Goal: Find specific page/section: Find specific page/section

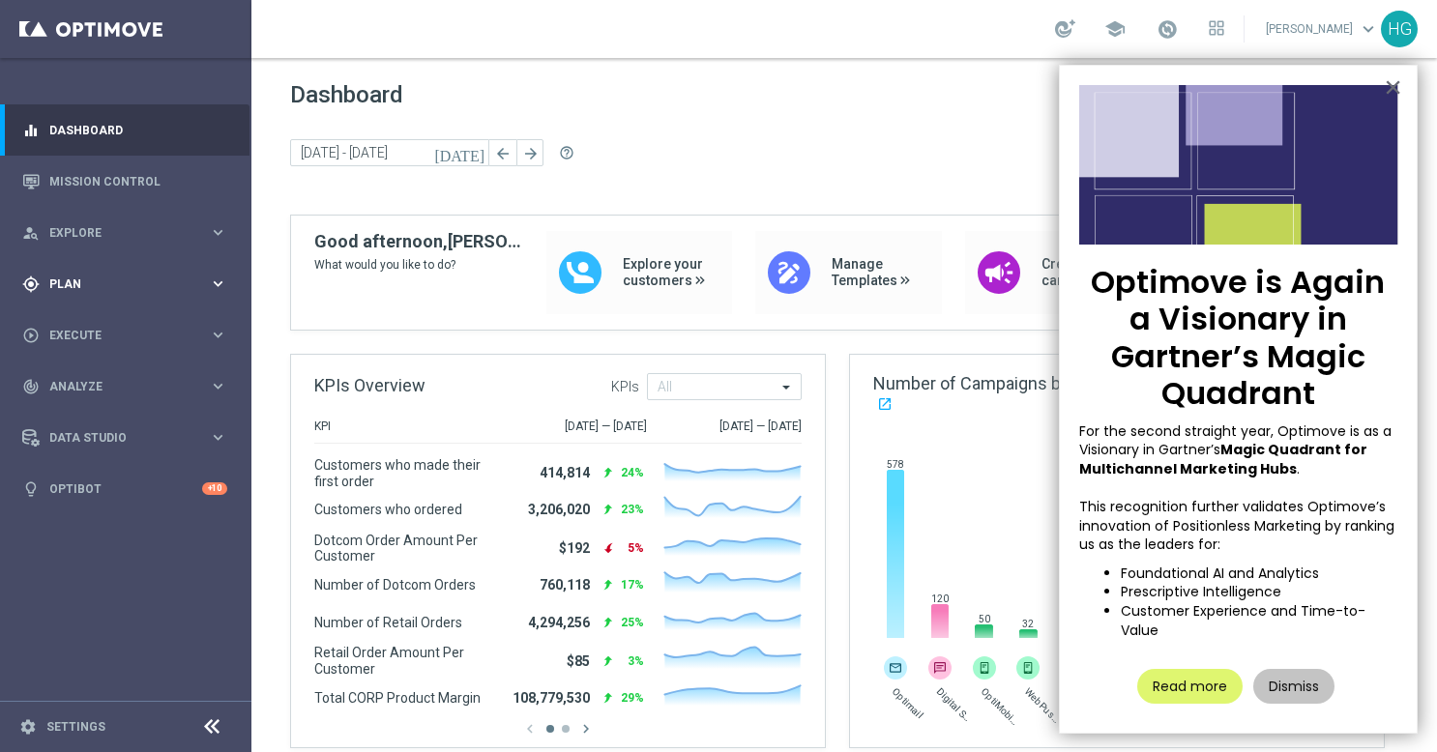
click at [101, 279] on span "Plan" at bounding box center [129, 285] width 160 height 12
click at [92, 329] on link "Target Groups" at bounding box center [125, 323] width 151 height 15
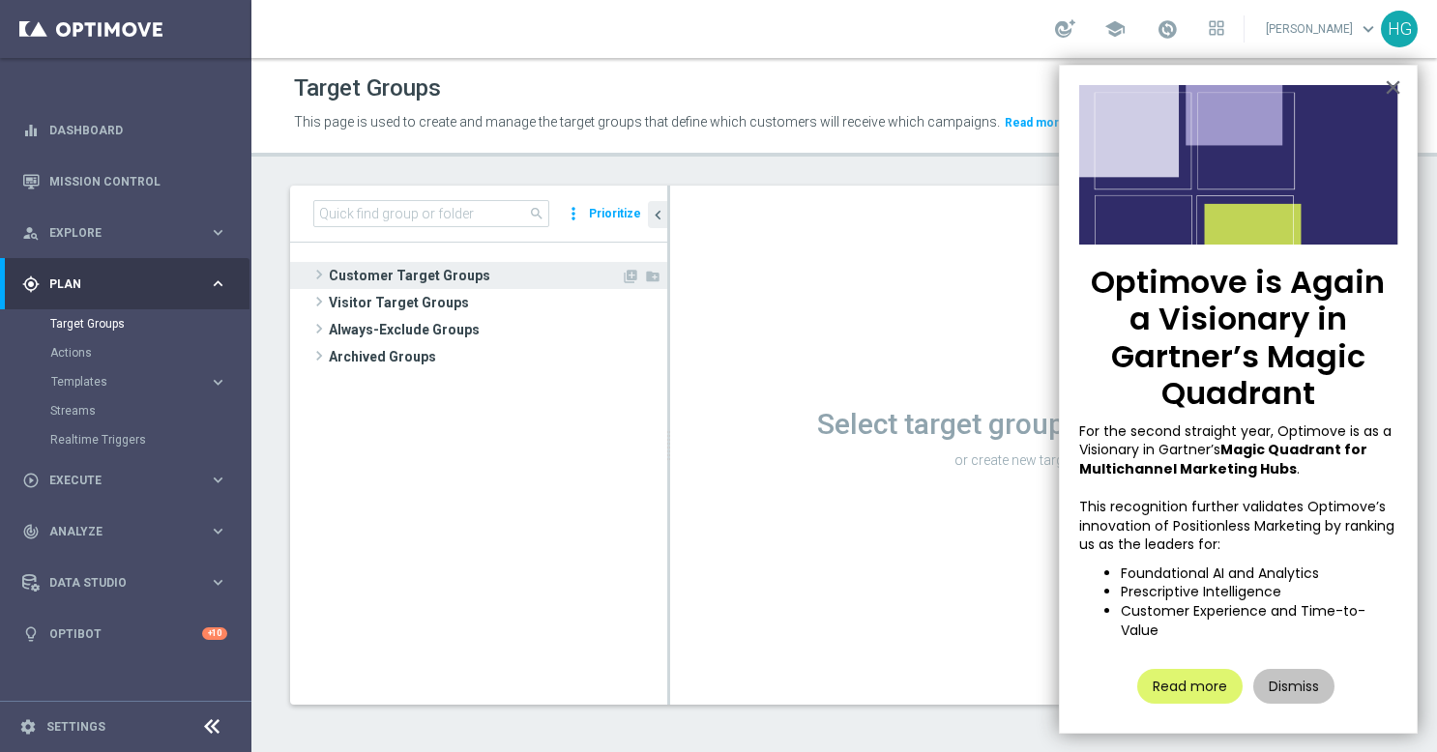
click at [318, 276] on span at bounding box center [318, 274] width 19 height 23
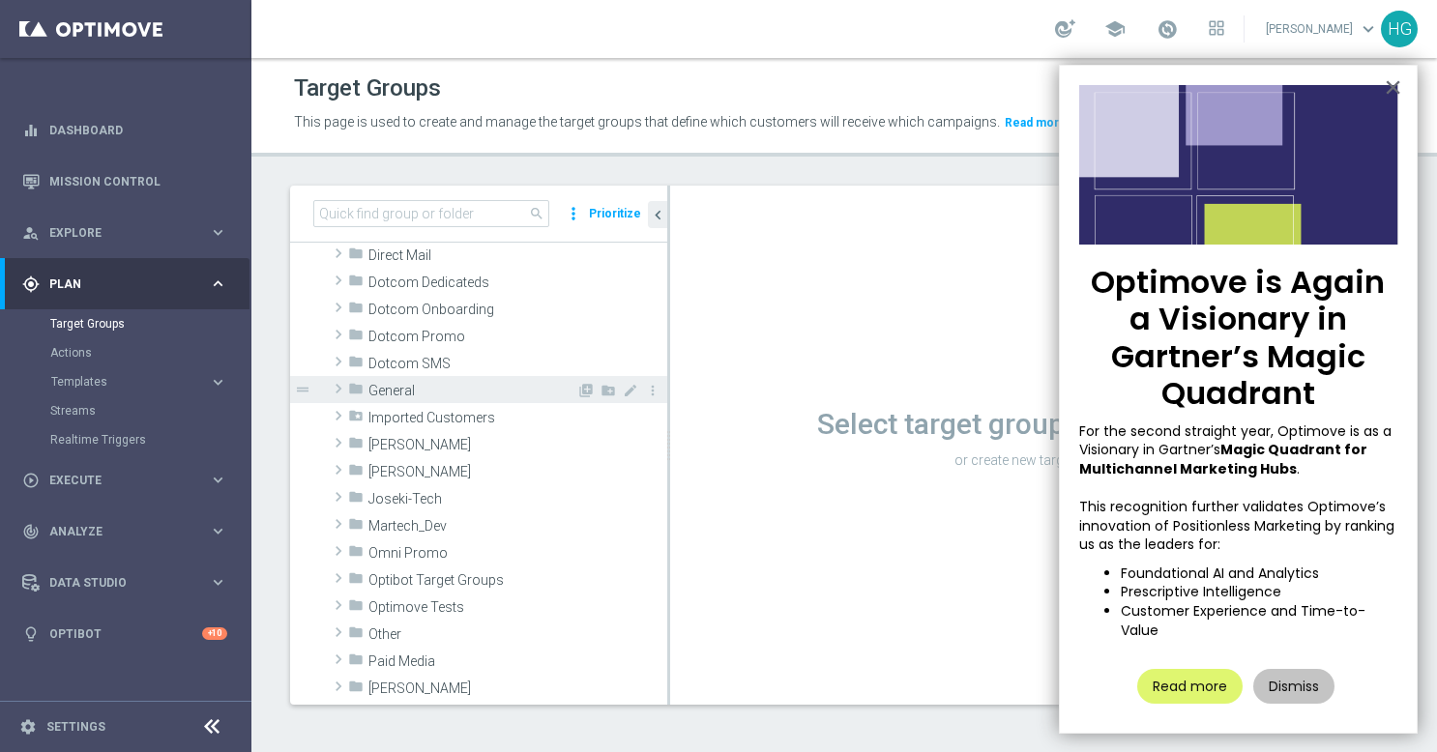
scroll to position [151, 0]
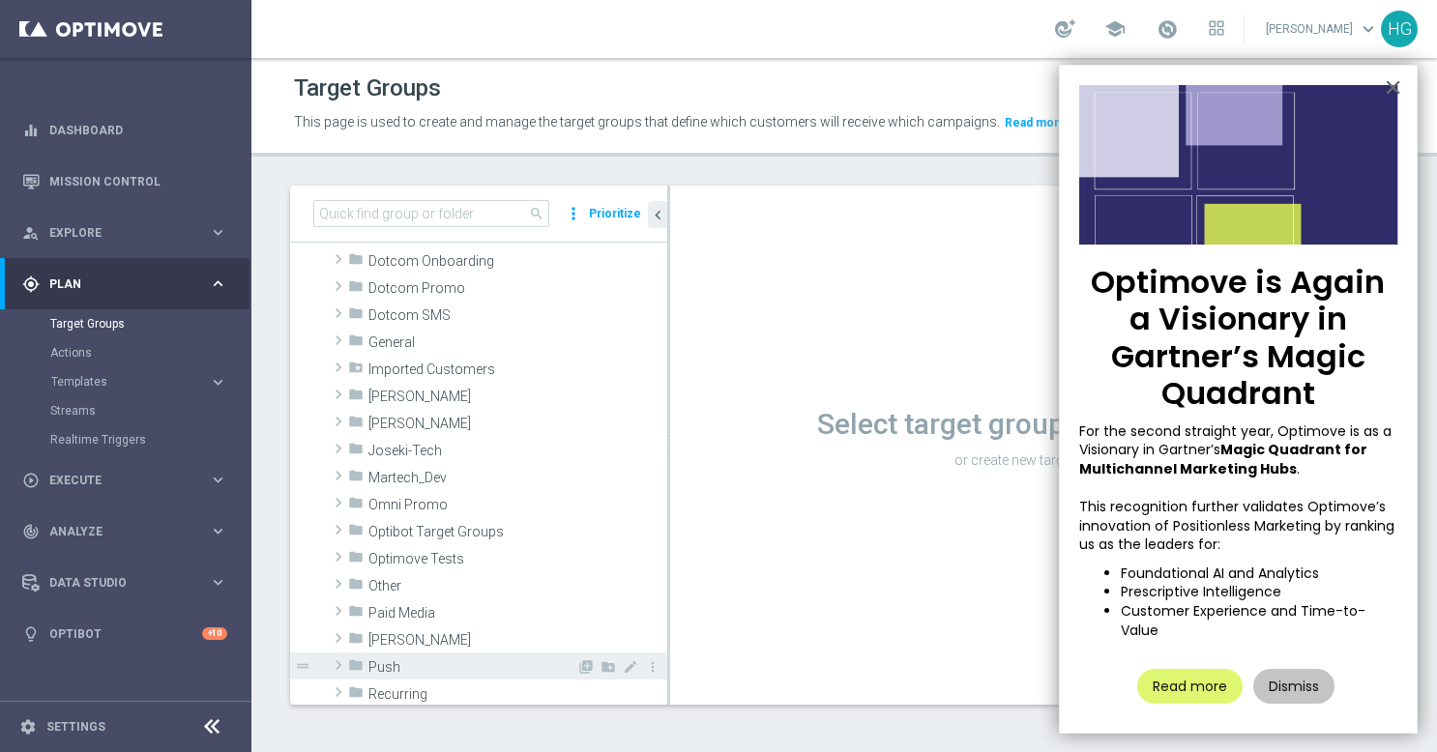
click at [339, 661] on span at bounding box center [338, 665] width 19 height 23
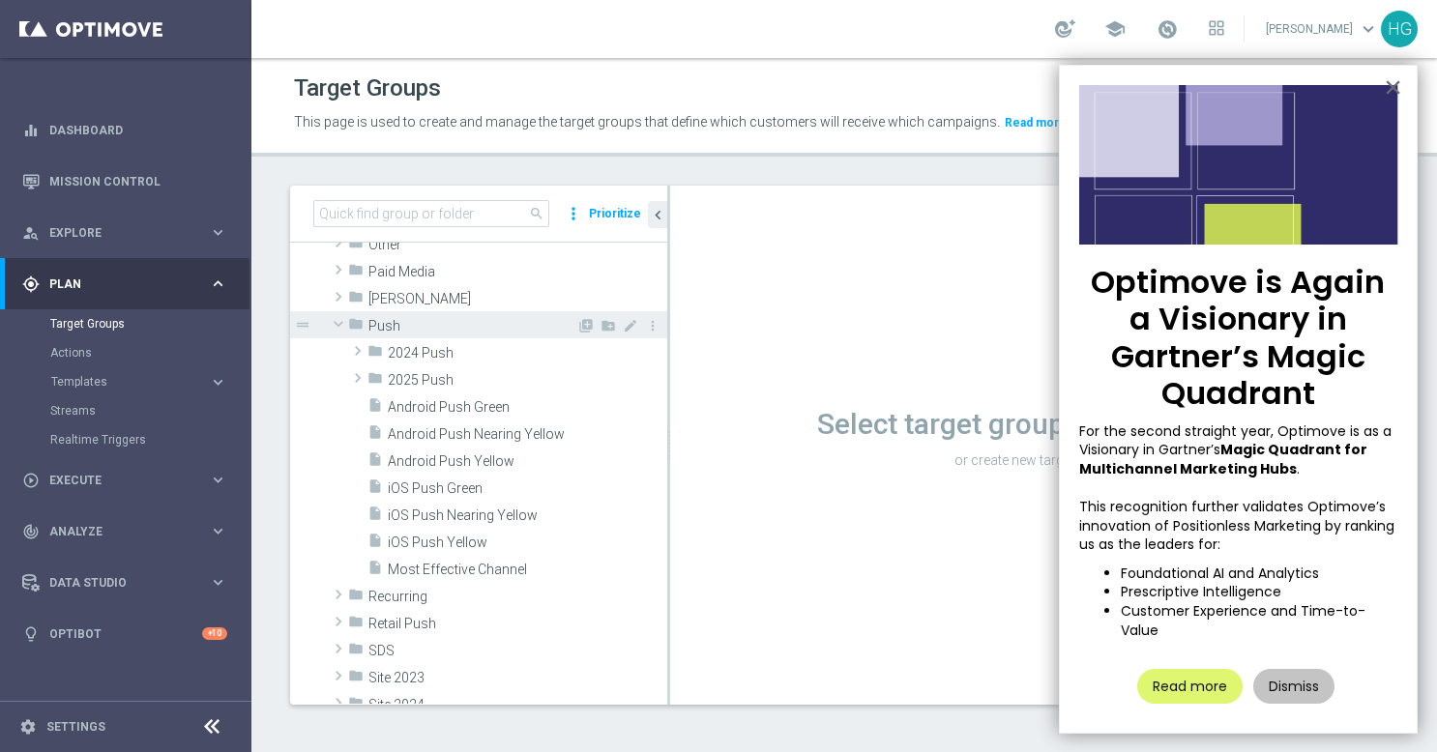
scroll to position [493, 0]
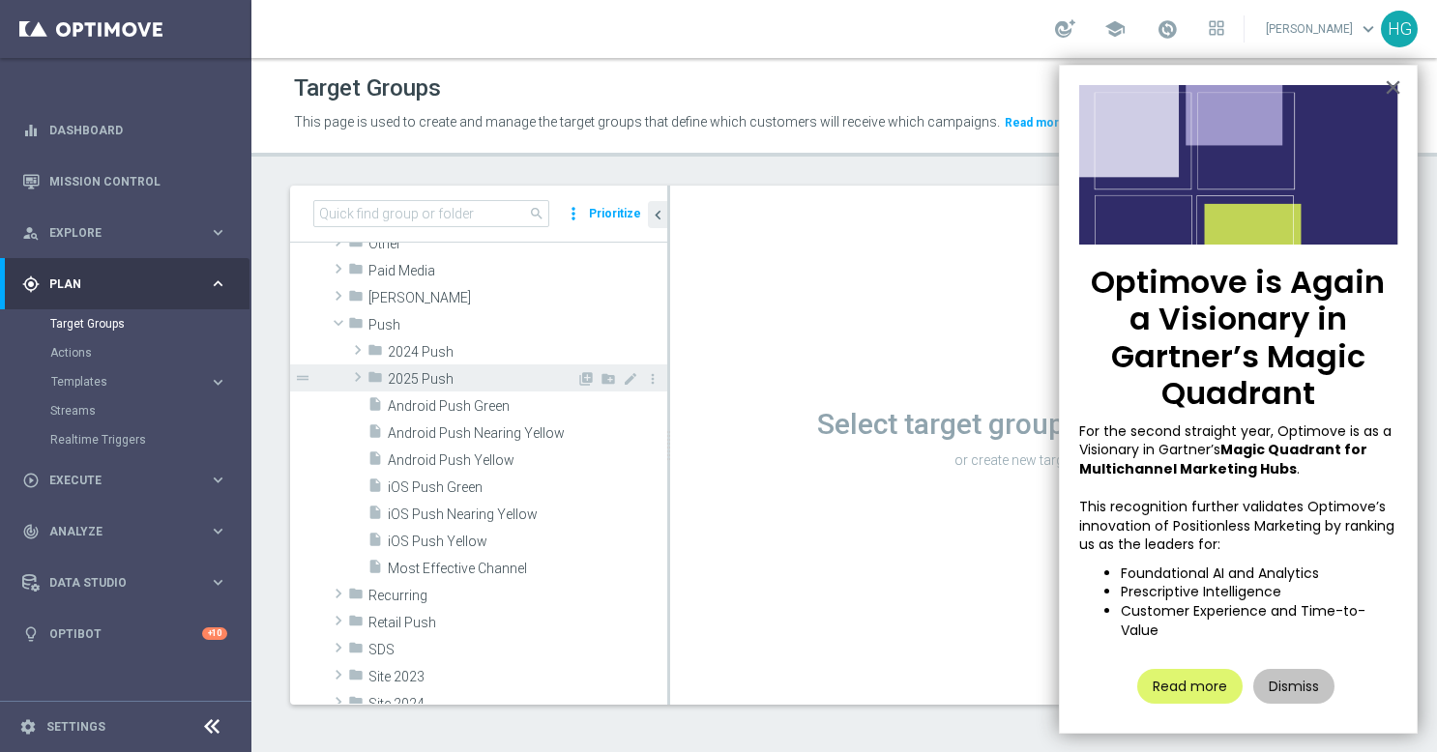
click at [357, 372] on span at bounding box center [357, 377] width 19 height 23
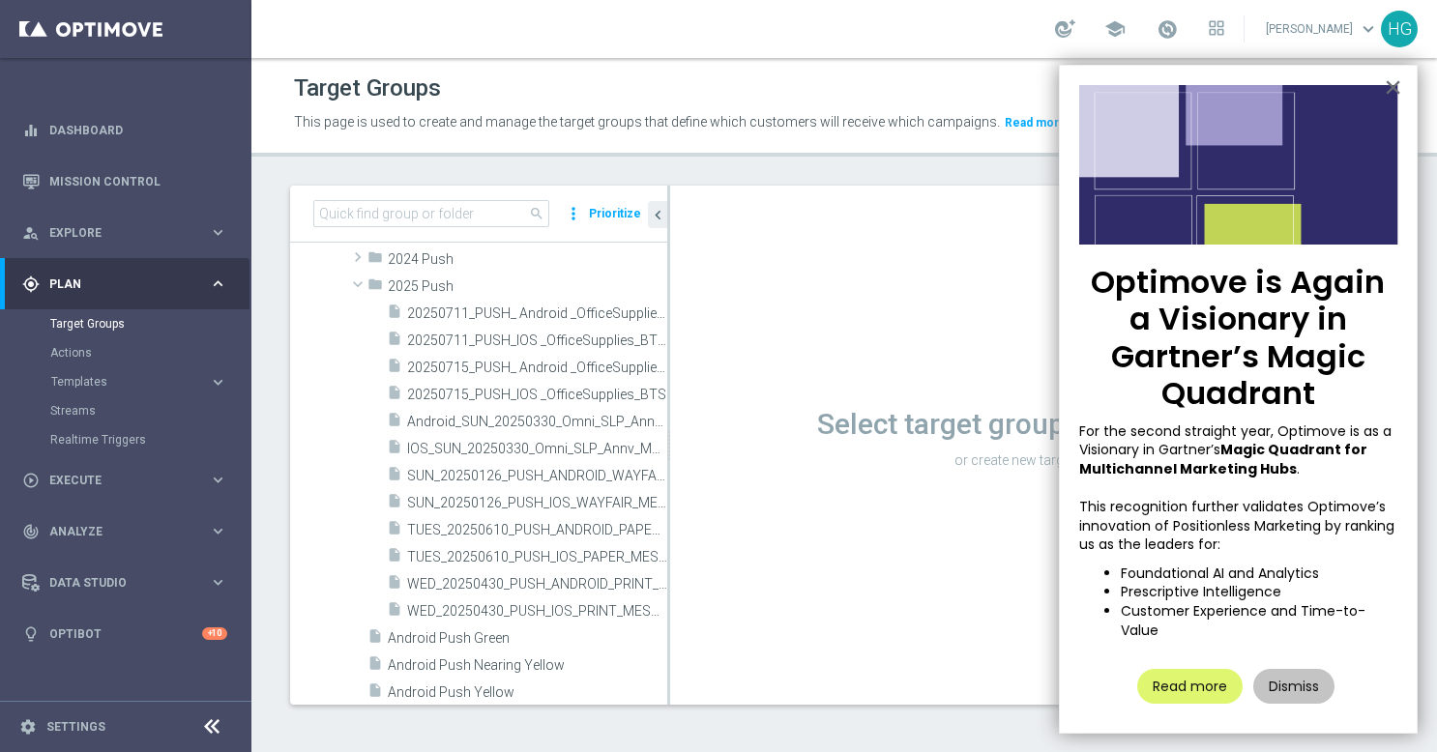
scroll to position [578, 0]
click at [90, 387] on span "Templates" at bounding box center [120, 382] width 138 height 12
click at [103, 470] on link "OptiMobile Push" at bounding box center [130, 468] width 141 height 15
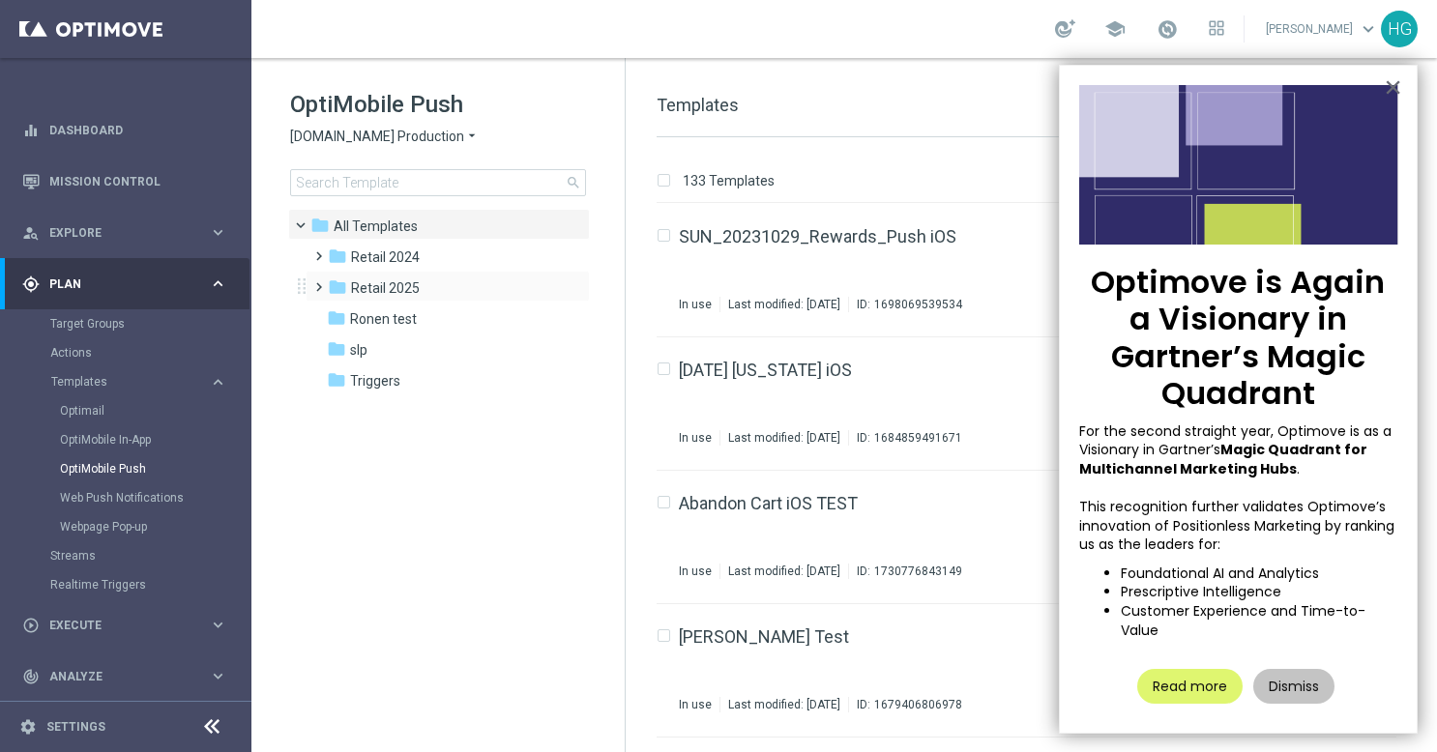
click at [316, 282] on span at bounding box center [314, 279] width 9 height 8
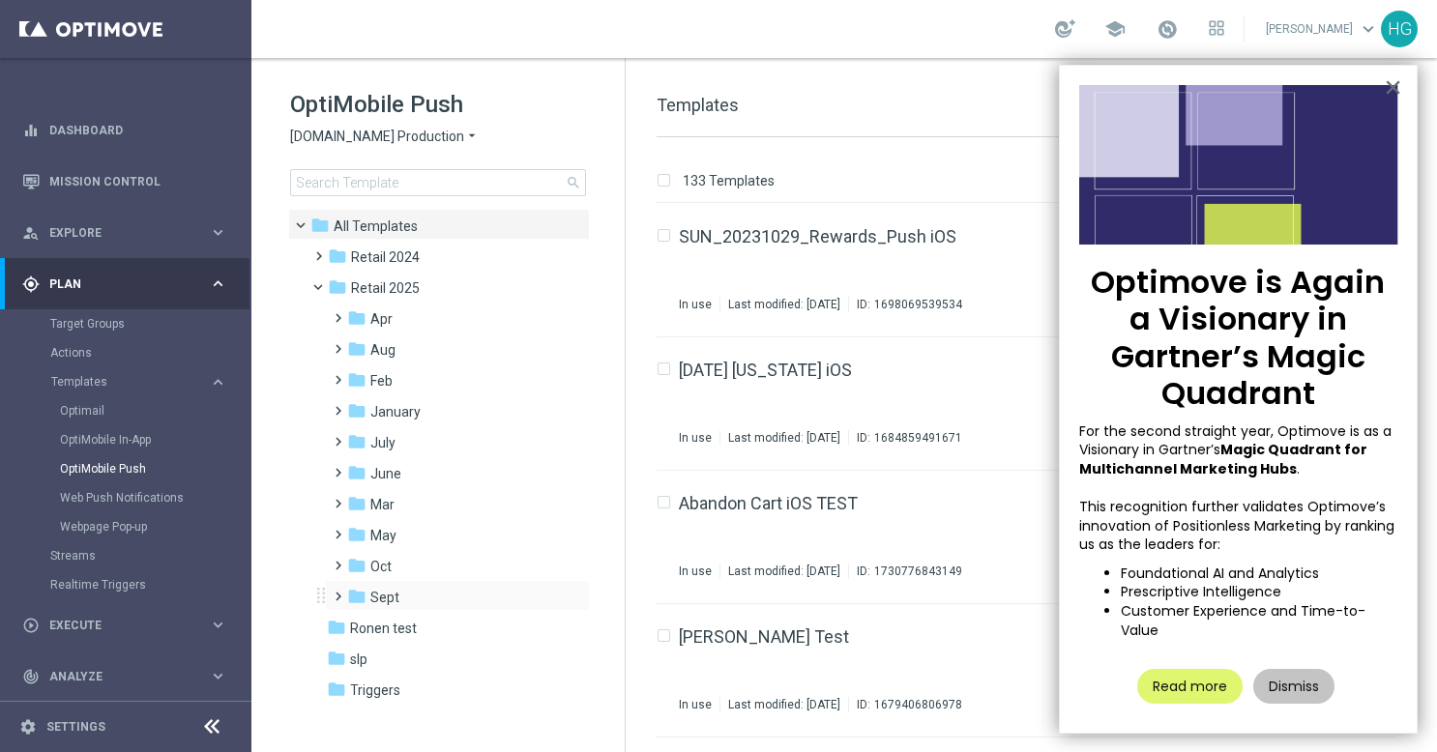
click at [338, 592] on span at bounding box center [334, 588] width 9 height 8
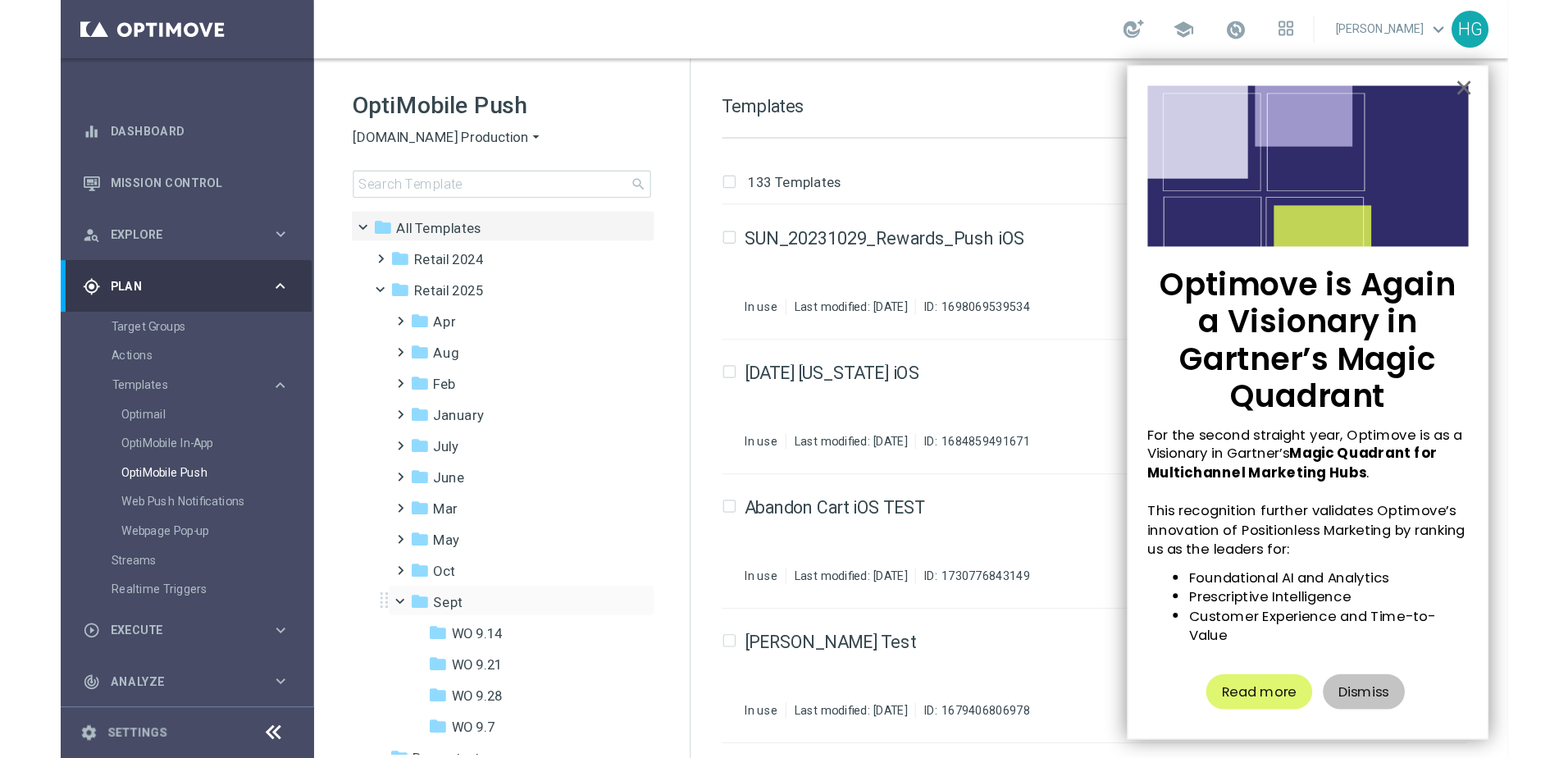
scroll to position [70, 0]
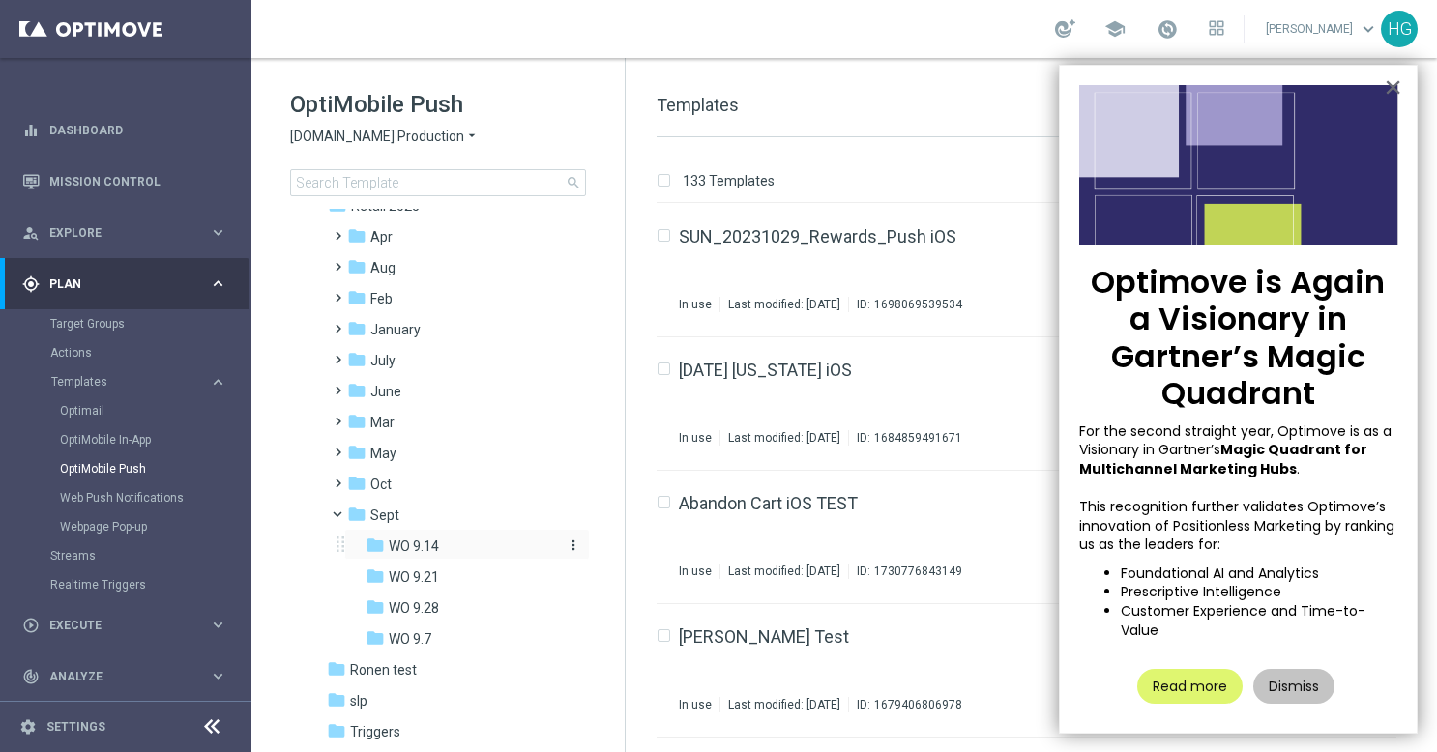
click at [408, 545] on span "WO 9.14" at bounding box center [414, 546] width 50 height 17
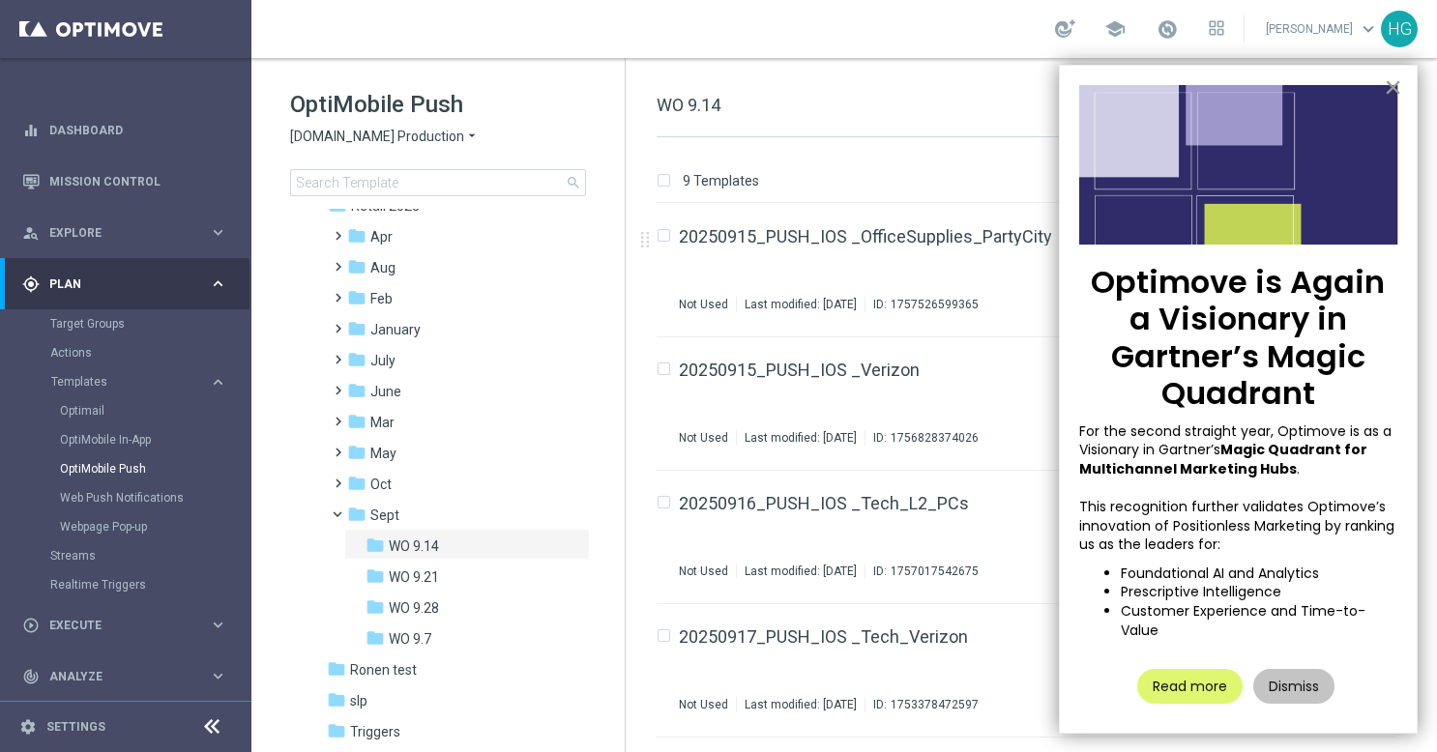
click at [1393, 87] on button "×" at bounding box center [1393, 87] width 18 height 31
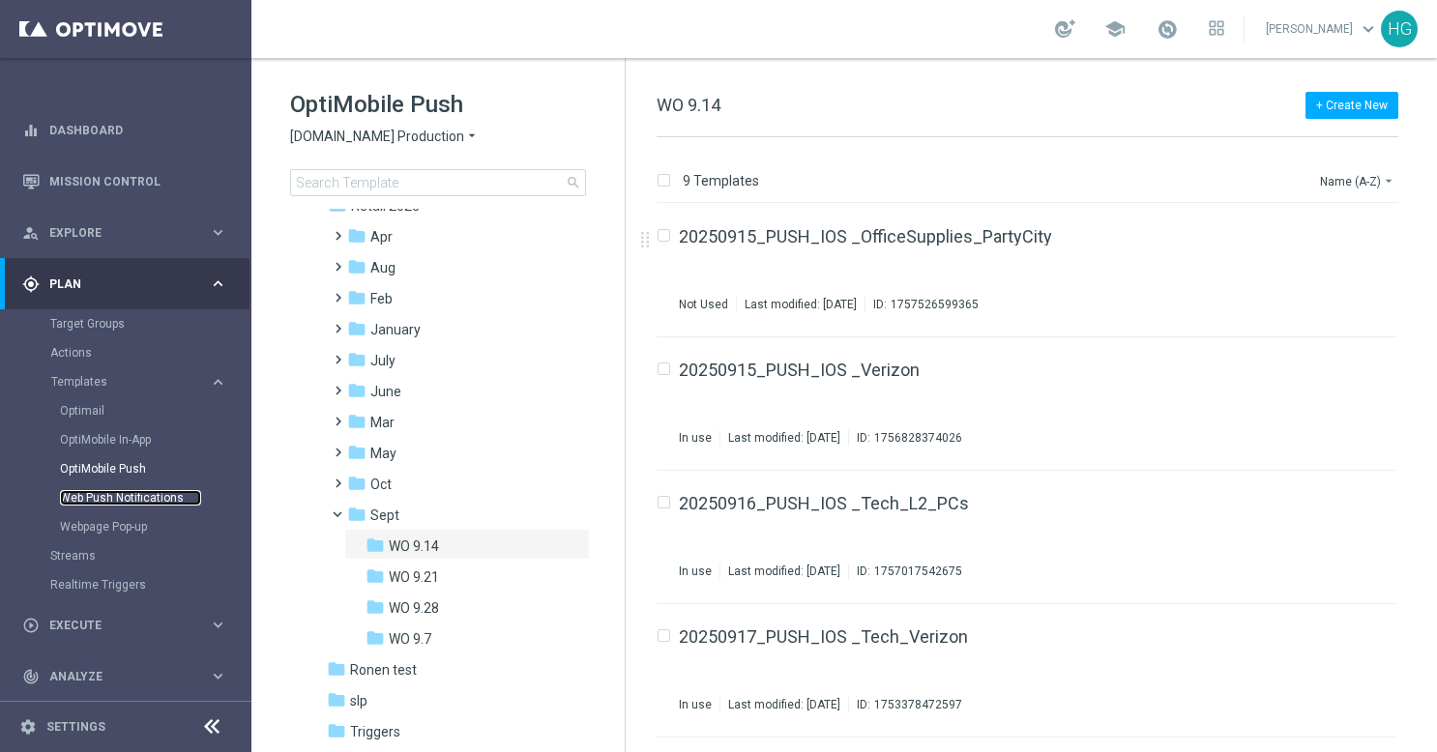
click at [140, 499] on link "Web Push Notifications" at bounding box center [130, 497] width 141 height 15
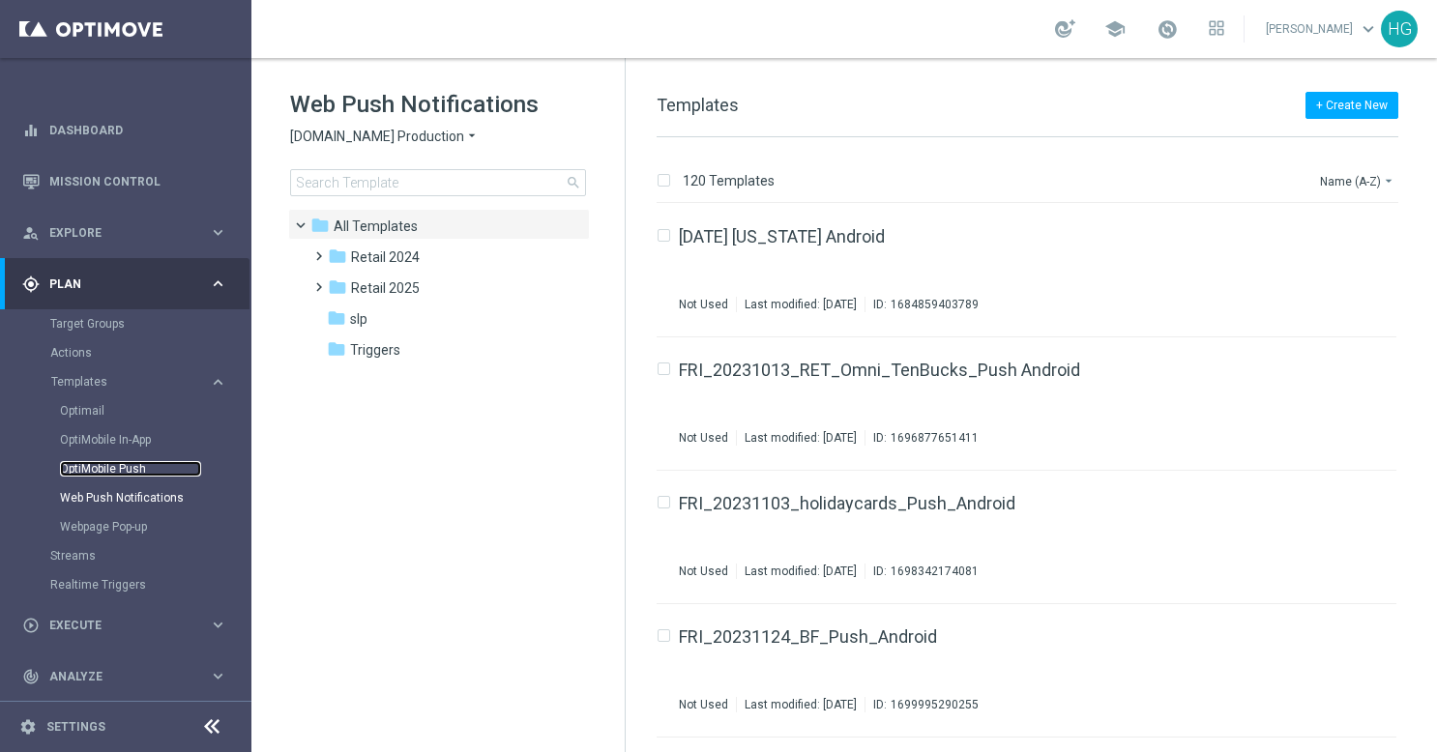
click at [131, 466] on link "OptiMobile Push" at bounding box center [130, 468] width 141 height 15
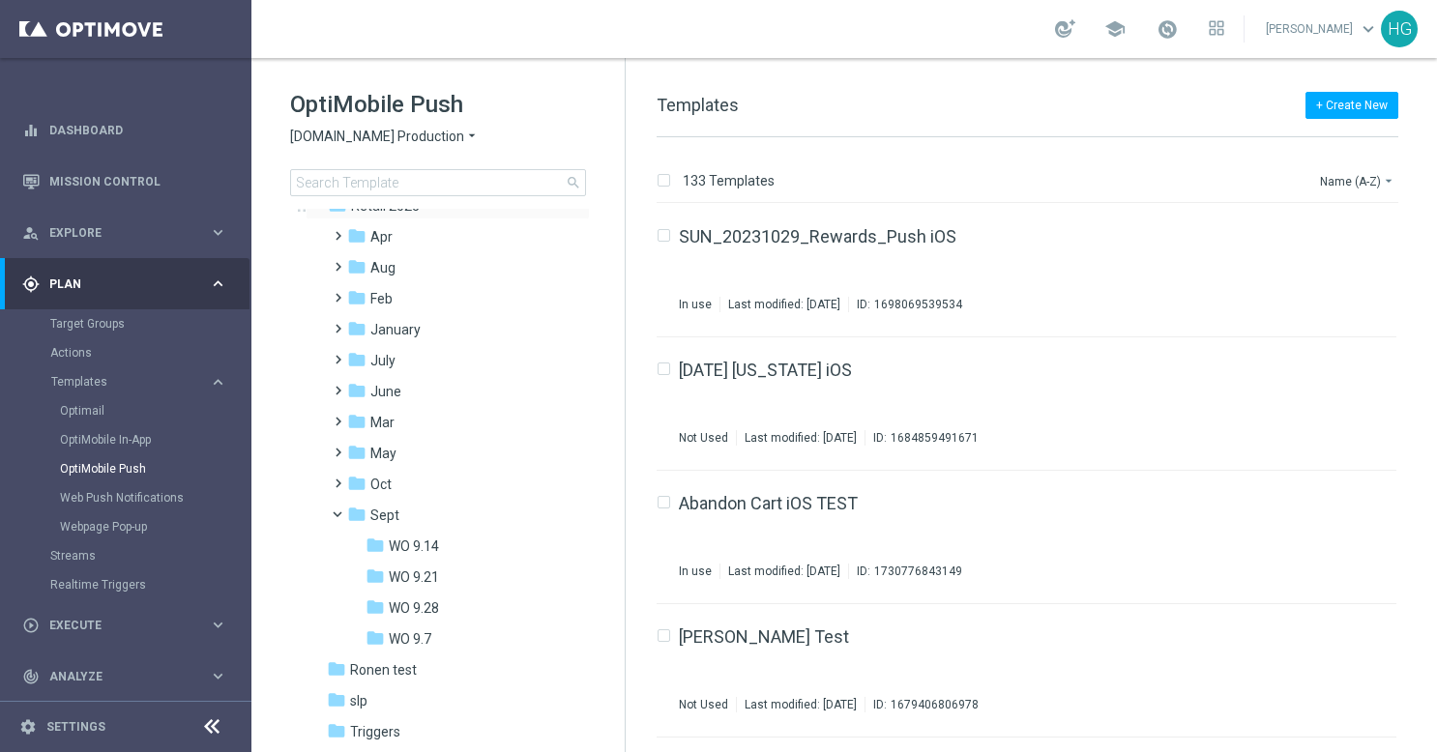
click at [323, 205] on span at bounding box center [327, 200] width 8 height 9
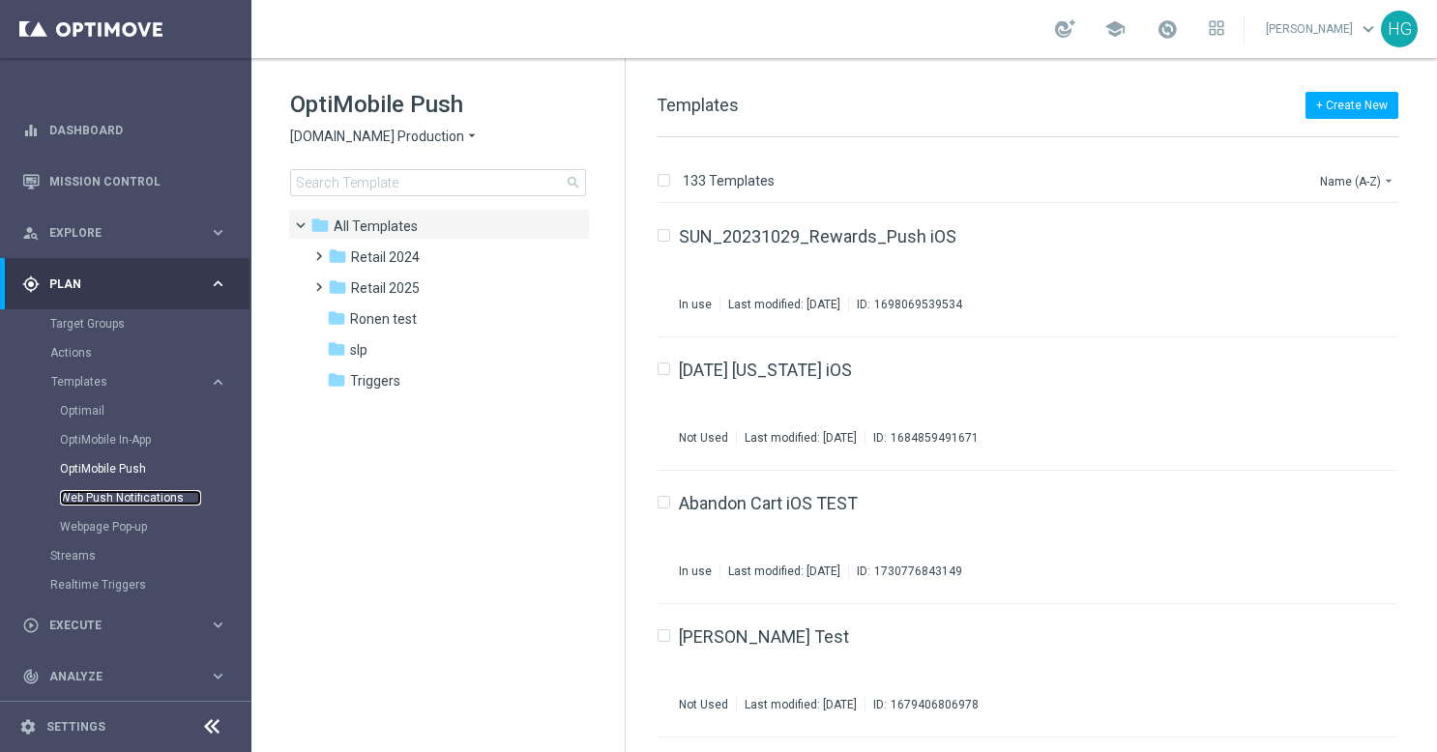
click at [137, 495] on link "Web Push Notifications" at bounding box center [130, 497] width 141 height 15
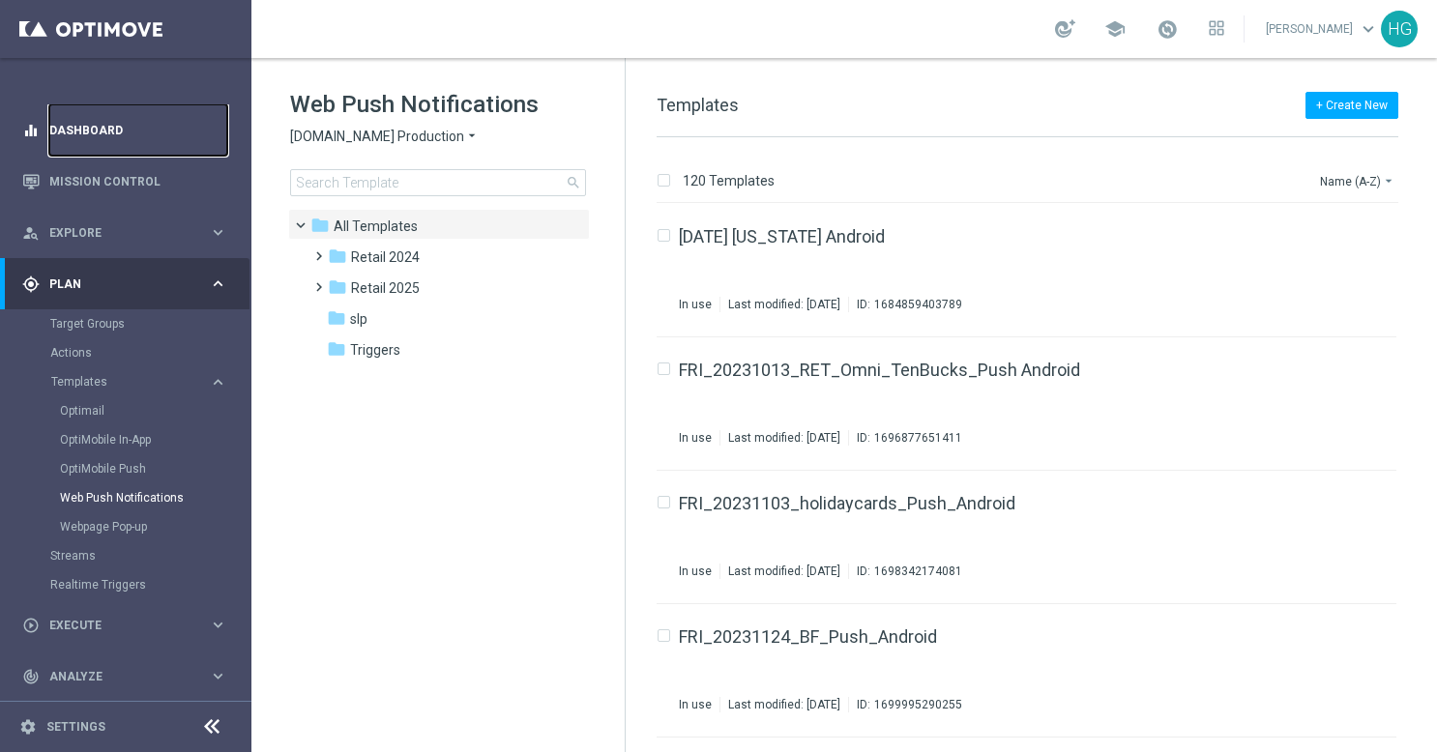
click at [116, 126] on link "Dashboard" at bounding box center [138, 129] width 178 height 51
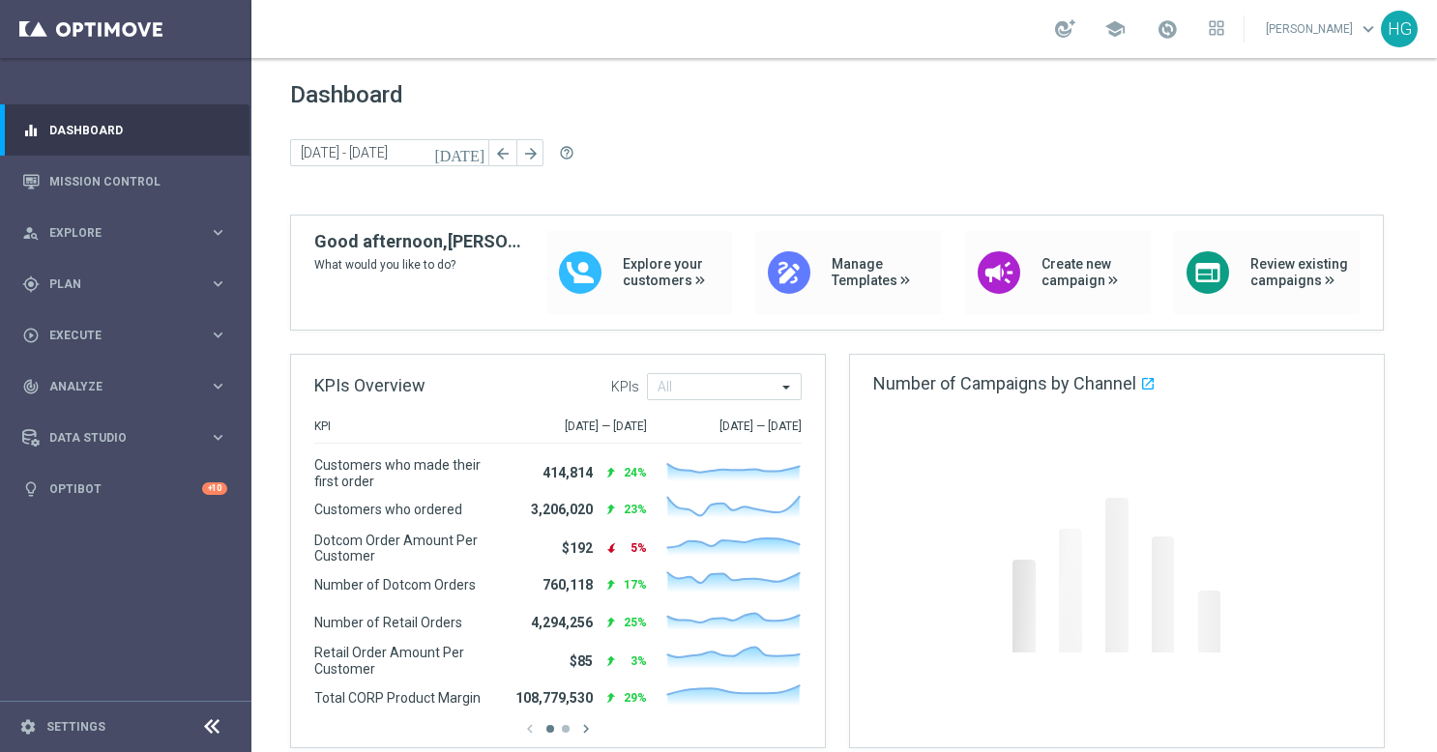
click at [894, 144] on div "[DATE] [DATE] - [DATE] arrow_back arrow_forward help_outline" at bounding box center [844, 153] width 1108 height 29
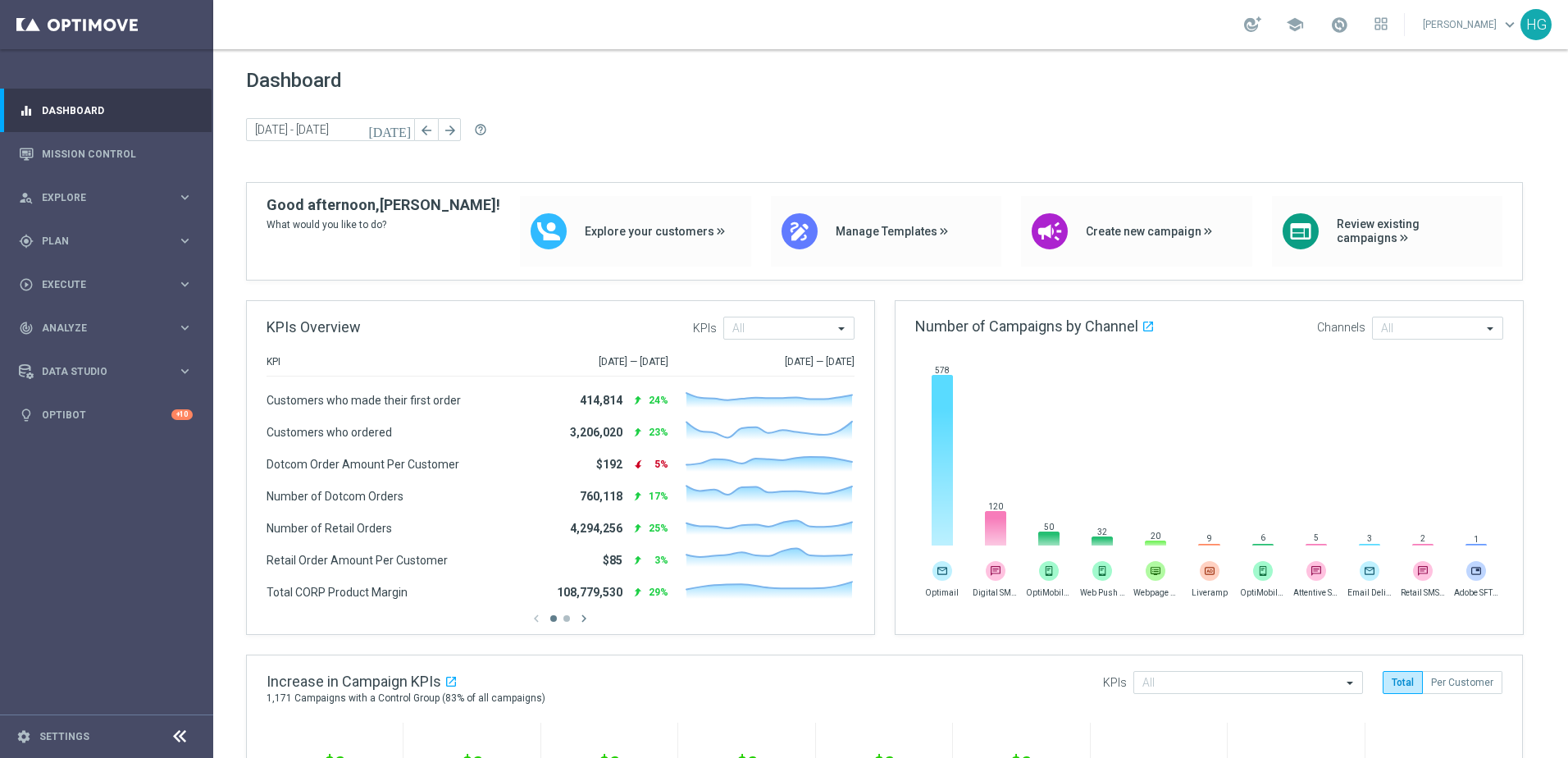
click at [1156, 86] on span "Dashboard" at bounding box center [890, 80] width 1289 height 23
click at [1218, 114] on div "Dashboard [DATE] [DATE] - [DATE] arrow_back arrow_forward help_outline" at bounding box center [890, 125] width 1289 height 113
click at [1013, 131] on div "[DATE] [DATE] - [DATE] arrow_back arrow_forward help_outline" at bounding box center [890, 130] width 1289 height 25
drag, startPoint x: 572, startPoint y: 87, endPoint x: 425, endPoint y: 220, distance: 198.2
click at [572, 87] on span "Dashboard" at bounding box center [890, 80] width 1289 height 23
